Goal: Find specific page/section: Find specific page/section

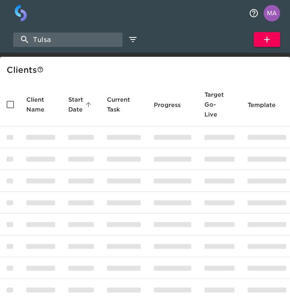
select select "10"
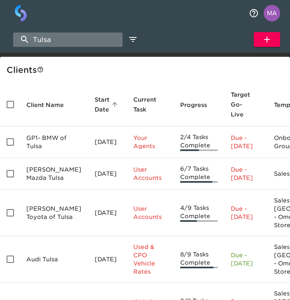
click at [73, 38] on input "Tulsa" at bounding box center [68, 40] width 110 height 14
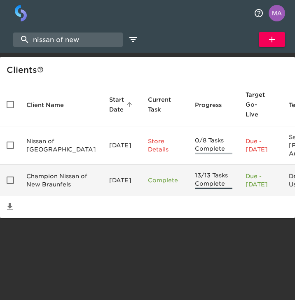
type input "nissan of new"
click at [44, 196] on td "Champion Nissan of New Braunfels" at bounding box center [61, 181] width 83 height 32
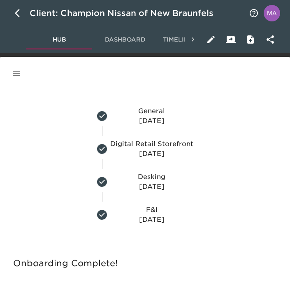
click at [18, 72] on icon "button" at bounding box center [17, 73] width 10 height 10
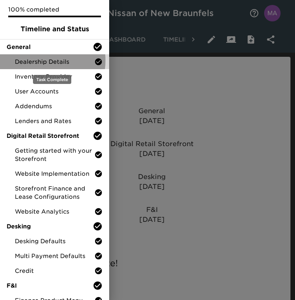
click at [36, 61] on span "Dealership Details" at bounding box center [54, 62] width 79 height 8
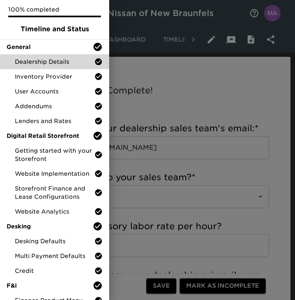
click at [125, 116] on div at bounding box center [147, 150] width 295 height 300
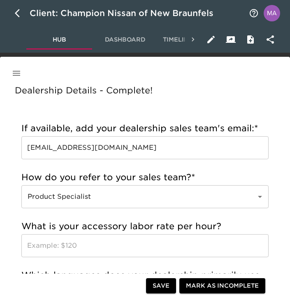
click at [21, 77] on icon "button" at bounding box center [17, 73] width 10 height 10
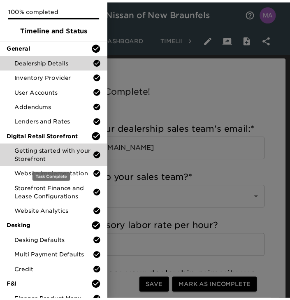
scroll to position [11, 0]
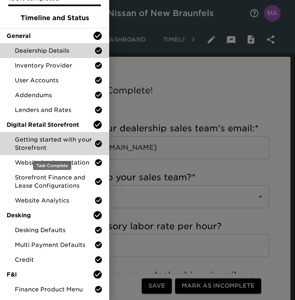
click at [47, 144] on span "Getting started with your Storefront" at bounding box center [54, 143] width 79 height 16
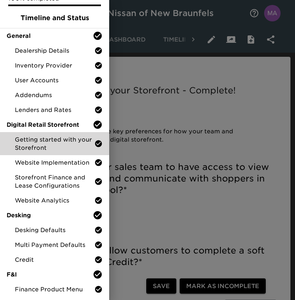
click at [144, 201] on div at bounding box center [147, 150] width 295 height 300
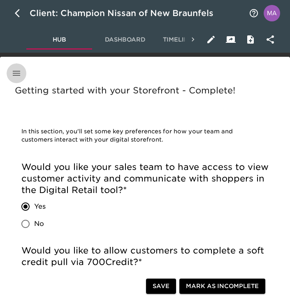
click at [21, 81] on button "button" at bounding box center [17, 73] width 20 height 20
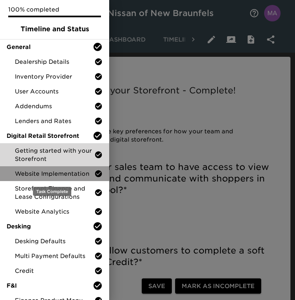
click at [54, 180] on div "Website Implementation" at bounding box center [54, 173] width 109 height 15
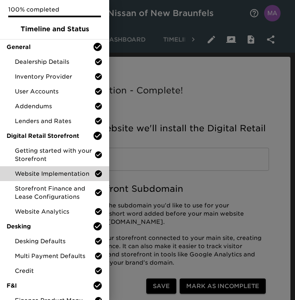
click at [164, 163] on div at bounding box center [147, 150] width 295 height 300
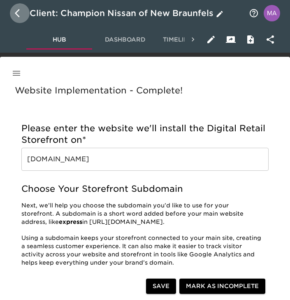
click at [18, 14] on icon "button" at bounding box center [20, 13] width 10 height 10
select select "10"
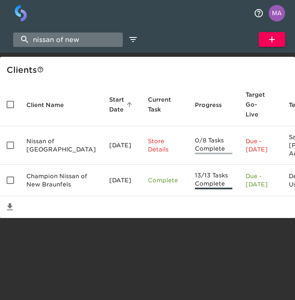
click at [61, 38] on input "nissan of new" at bounding box center [68, 40] width 110 height 14
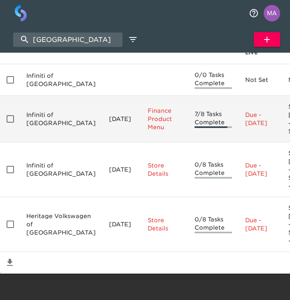
scroll to position [123, 0]
type input "[GEOGRAPHIC_DATA]"
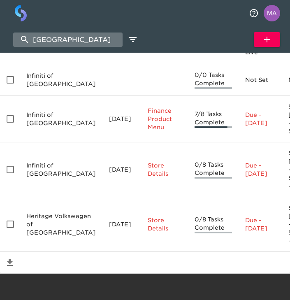
click at [70, 40] on input "[GEOGRAPHIC_DATA]" at bounding box center [68, 40] width 110 height 14
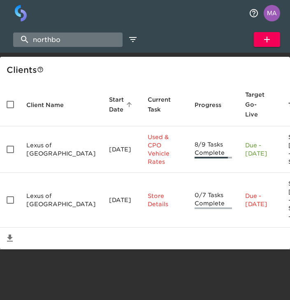
scroll to position [13, 0]
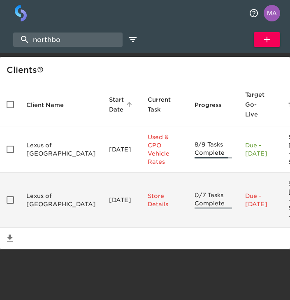
type input "northbo"
click at [67, 206] on td "Lexus of [GEOGRAPHIC_DATA]" at bounding box center [61, 200] width 83 height 55
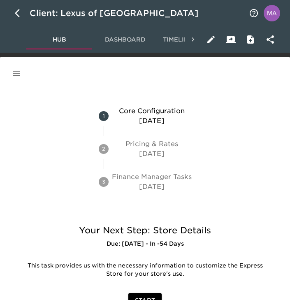
click at [15, 78] on button "button" at bounding box center [17, 73] width 20 height 20
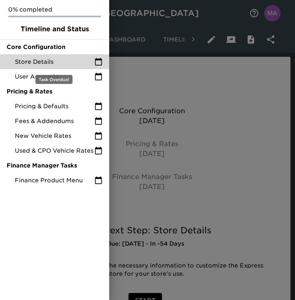
click at [50, 61] on span "Store Details" at bounding box center [54, 62] width 79 height 8
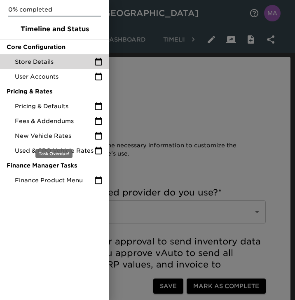
click at [152, 156] on div at bounding box center [147, 150] width 295 height 300
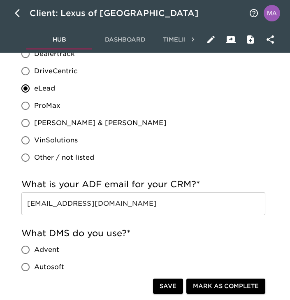
scroll to position [354, 0]
